Goal: Task Accomplishment & Management: Use online tool/utility

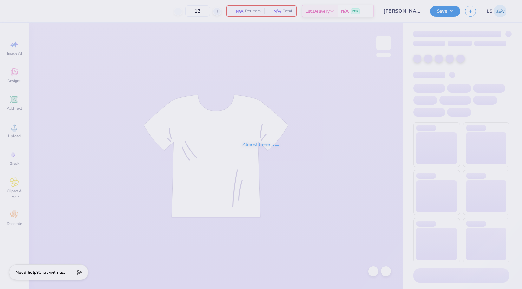
type input "[PERSON_NAME] and Cream sweatshirt"
type input "24"
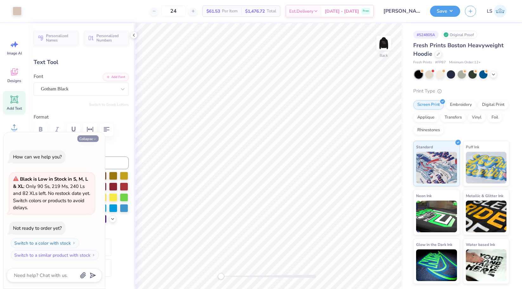
click at [97, 140] on button "Collapse" at bounding box center [87, 139] width 21 height 7
type textarea "x"
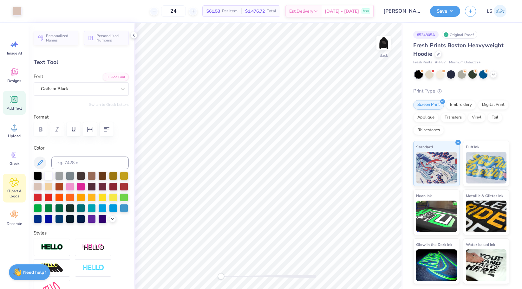
click at [14, 177] on div "Clipart & logos" at bounding box center [14, 188] width 23 height 29
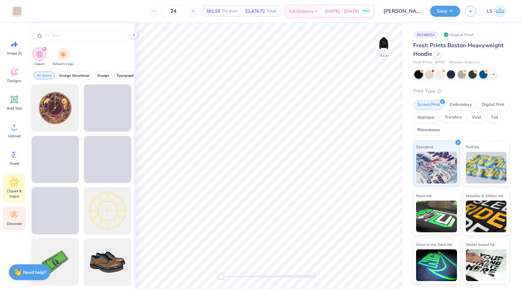
click at [12, 222] on span "Decorate" at bounding box center [14, 224] width 15 height 5
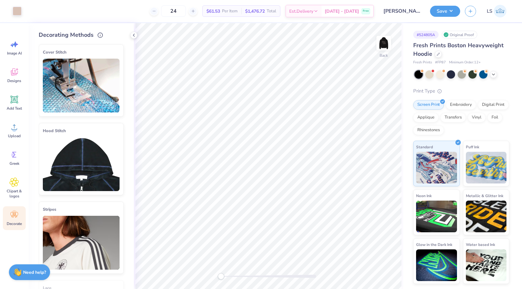
click at [79, 148] on img at bounding box center [81, 164] width 77 height 54
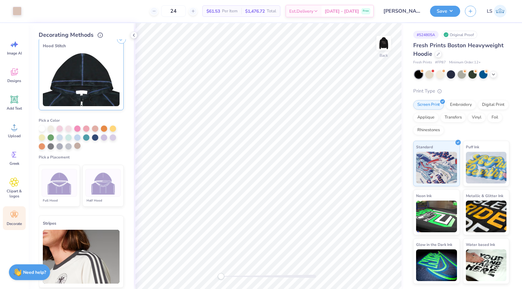
scroll to position [85, 0]
click at [94, 189] on img at bounding box center [103, 184] width 24 height 24
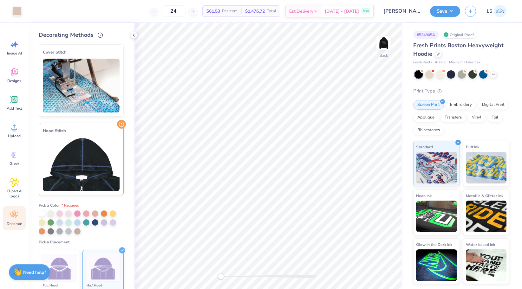
scroll to position [0, 0]
click at [77, 110] on img at bounding box center [81, 86] width 77 height 54
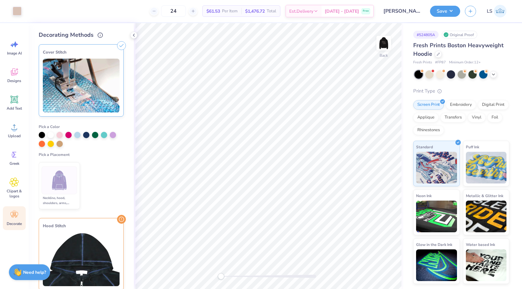
click at [103, 239] on img at bounding box center [81, 260] width 77 height 54
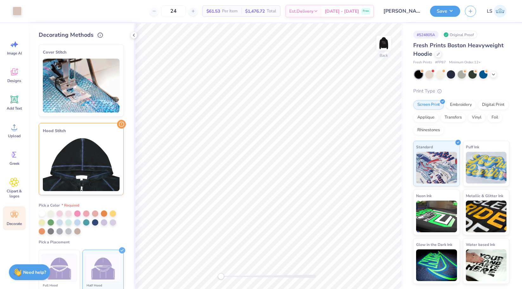
click at [100, 170] on img at bounding box center [81, 164] width 77 height 54
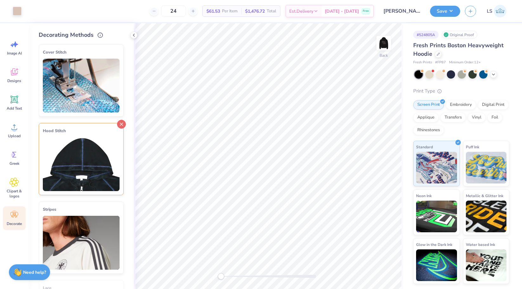
click at [122, 123] on line at bounding box center [121, 124] width 3 height 3
click at [123, 44] on icon at bounding box center [121, 46] width 9 height 9
click at [135, 34] on icon at bounding box center [133, 35] width 5 height 5
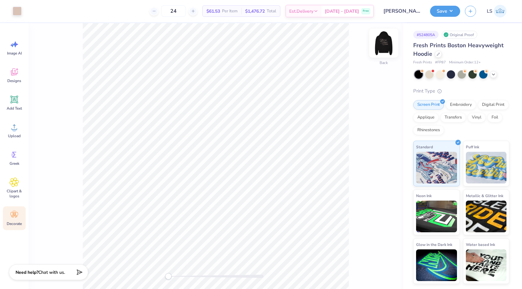
click at [383, 38] on img at bounding box center [383, 42] width 25 height 25
click at [437, 54] on icon at bounding box center [438, 53] width 3 height 3
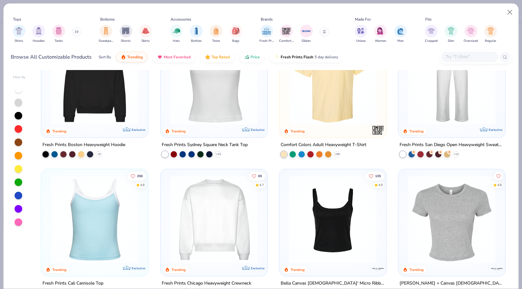
scroll to position [182, 0]
click at [39, 30] on img "filter for Hoodies" at bounding box center [38, 30] width 7 height 7
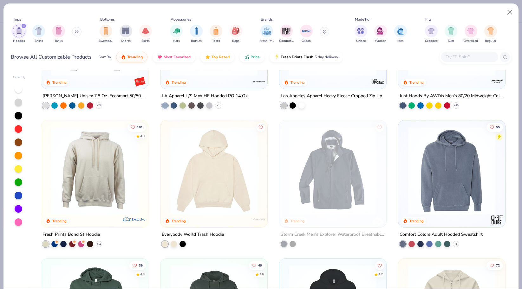
scroll to position [170, 0]
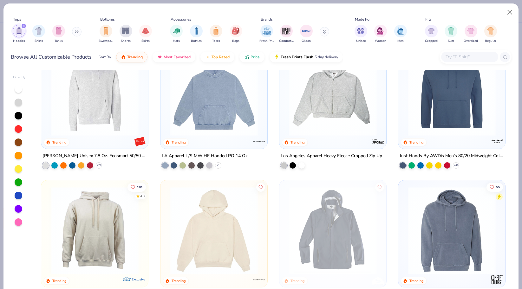
click at [110, 202] on img at bounding box center [95, 231] width 94 height 88
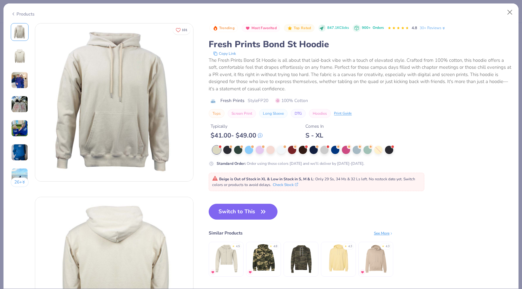
click at [23, 129] on img at bounding box center [19, 128] width 17 height 17
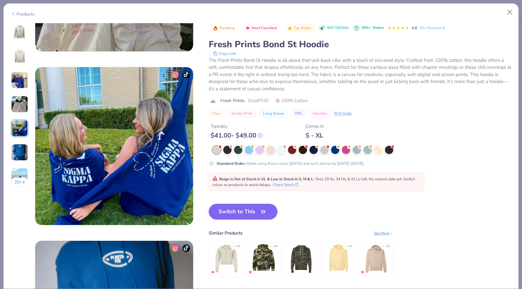
scroll to position [696, 0]
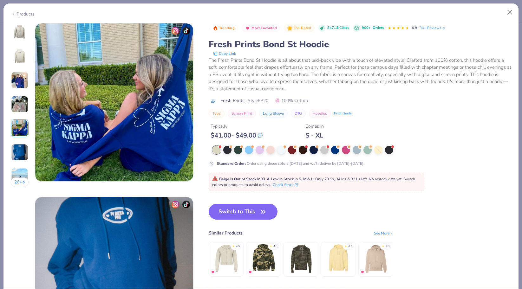
click at [26, 13] on div "Products" at bounding box center [23, 14] width 24 height 7
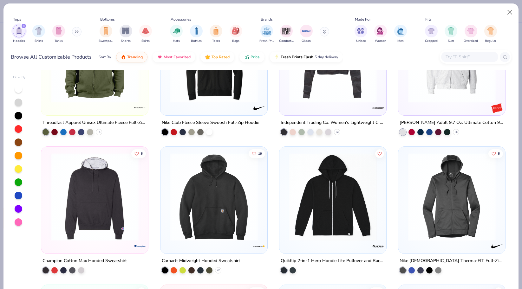
scroll to position [1113, 0]
